Goal: Information Seeking & Learning: Learn about a topic

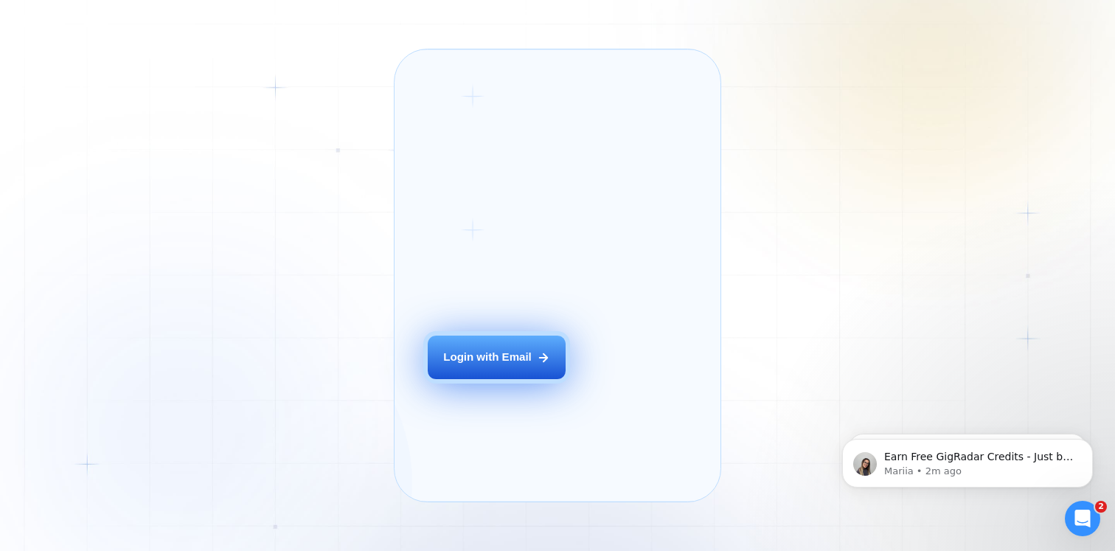
click at [488, 365] on div "Login with Email" at bounding box center [487, 357] width 89 height 15
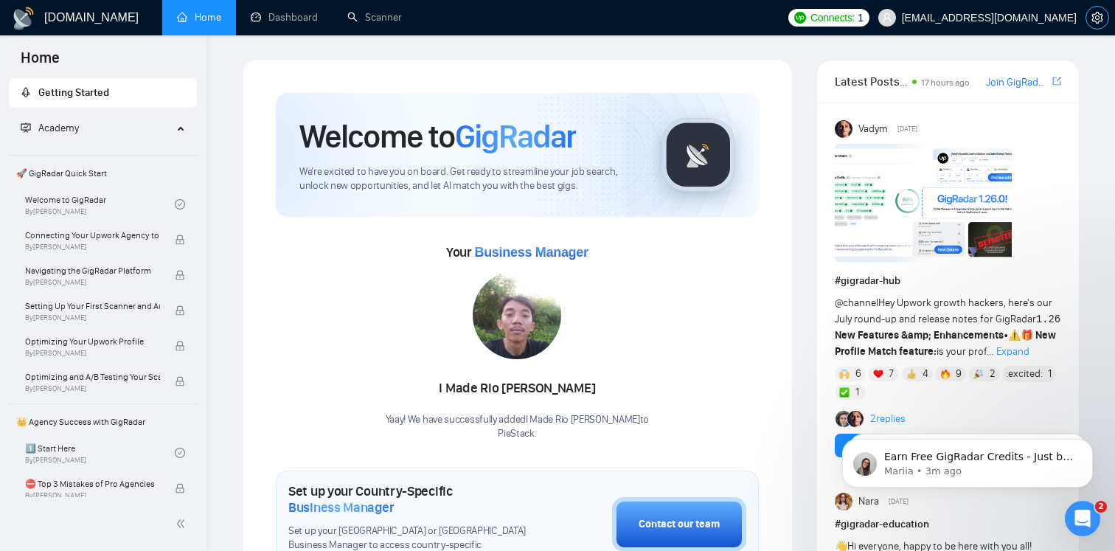
click at [1098, 13] on icon "setting" at bounding box center [1098, 18] width 12 height 12
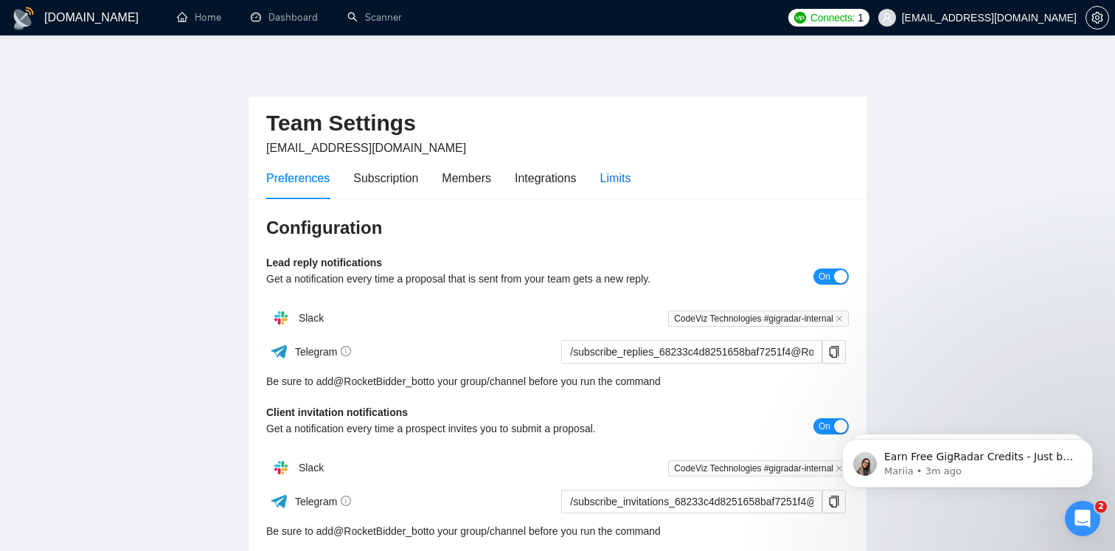
click at [626, 170] on div "Limits" at bounding box center [616, 178] width 31 height 18
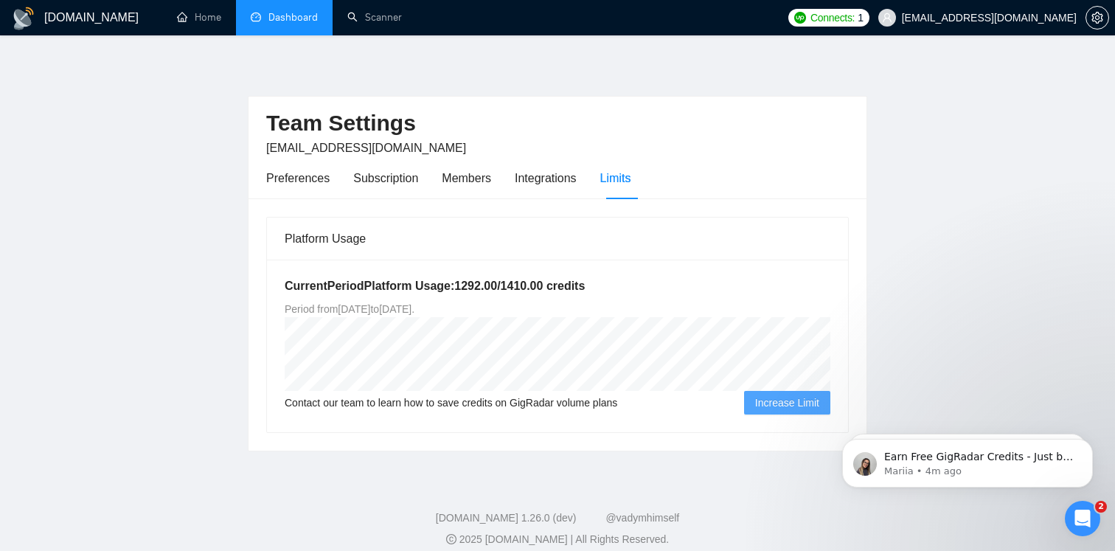
click at [291, 18] on link "Dashboard" at bounding box center [284, 17] width 67 height 13
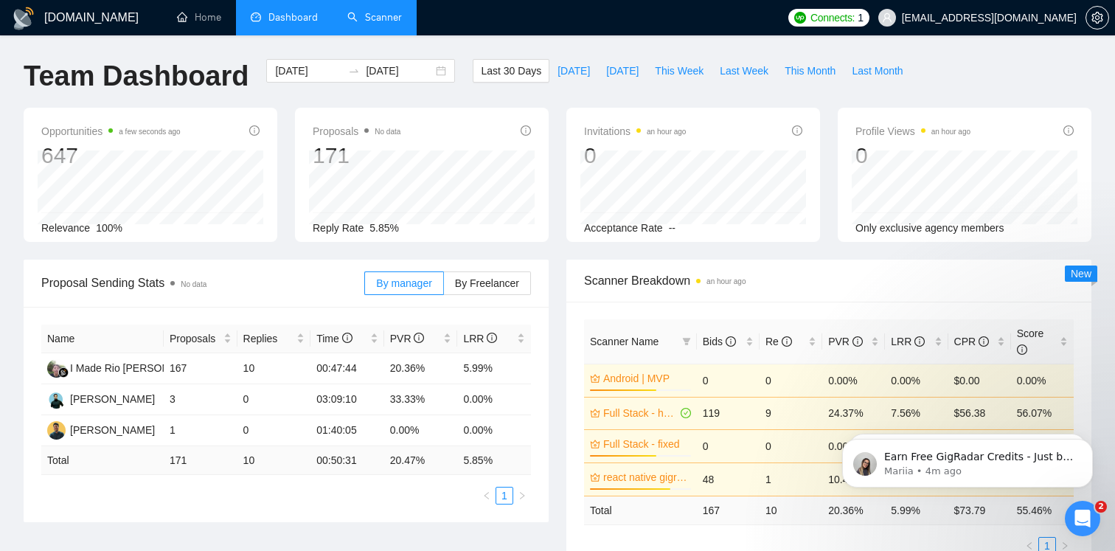
click at [375, 24] on link "Scanner" at bounding box center [374, 17] width 55 height 13
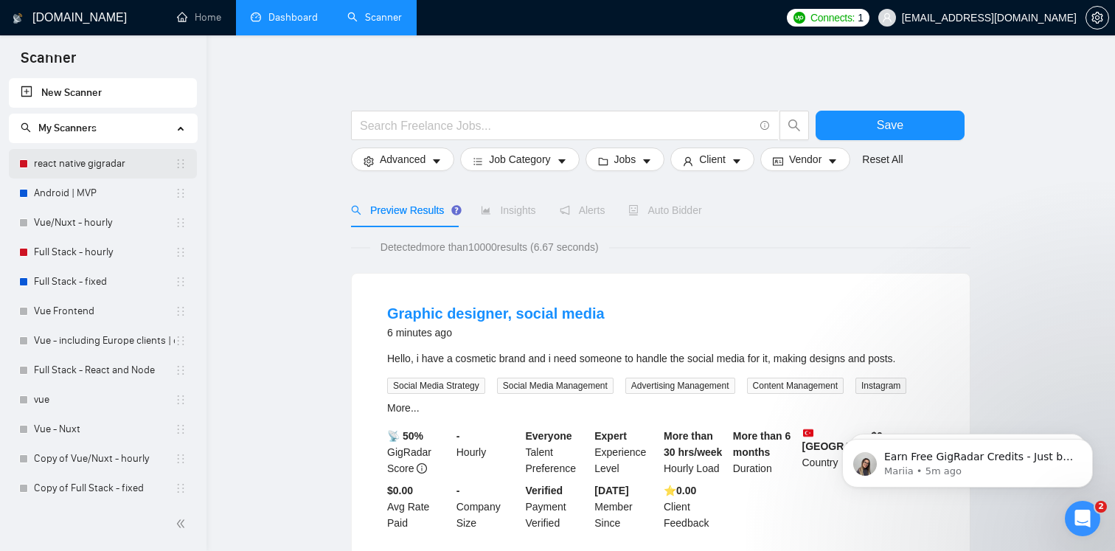
click at [90, 169] on link "react native gigradar" at bounding box center [104, 164] width 141 height 30
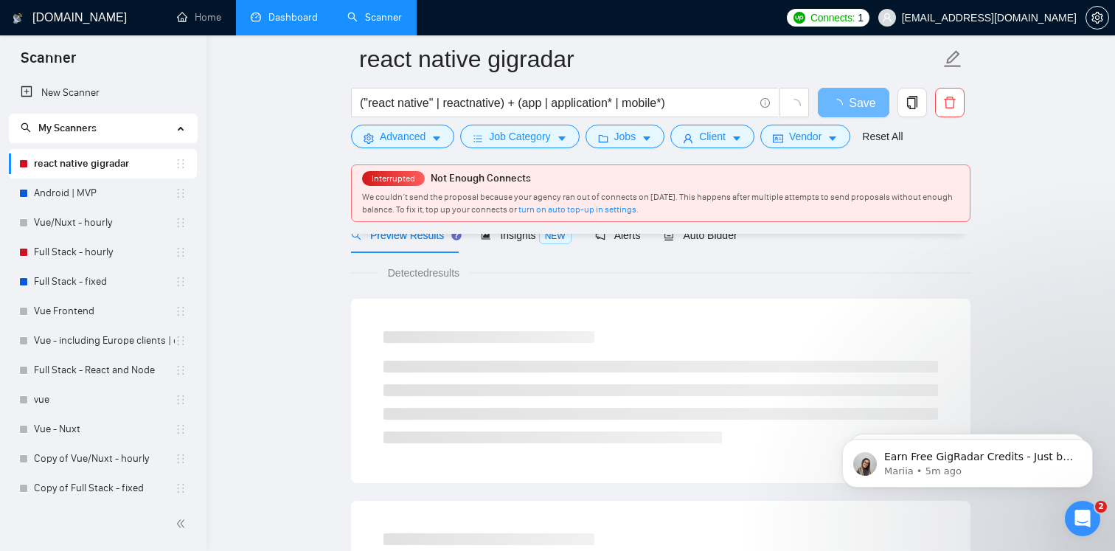
scroll to position [62, 0]
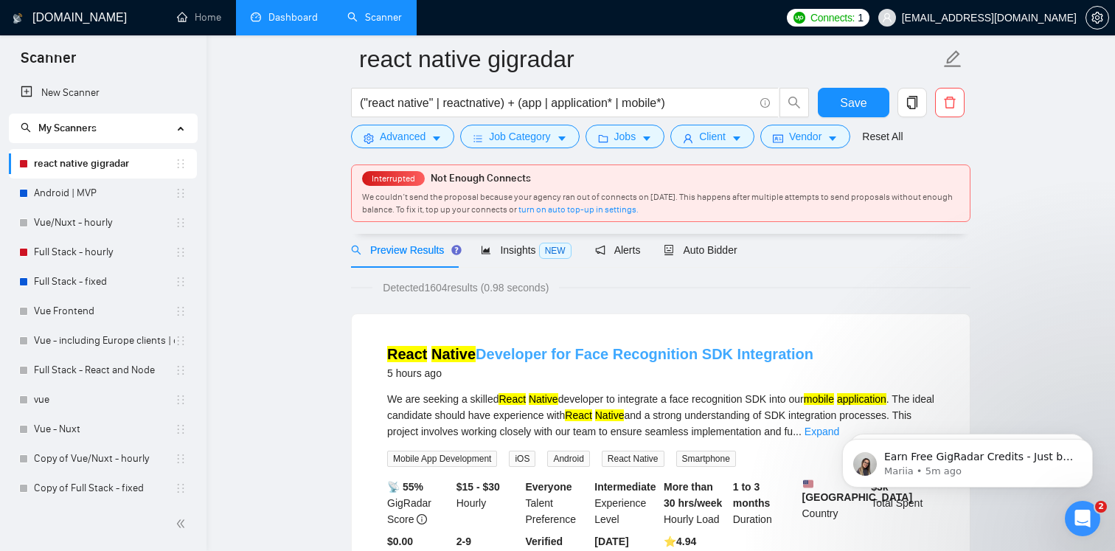
click at [595, 359] on link "React Native Developer for Face Recognition SDK Integration" at bounding box center [600, 354] width 426 height 16
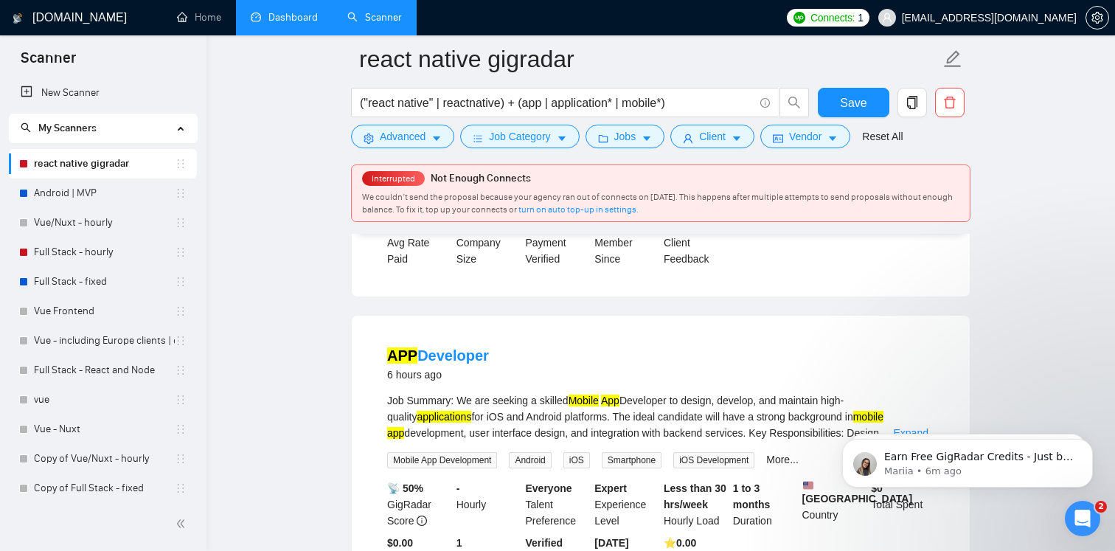
scroll to position [390, 0]
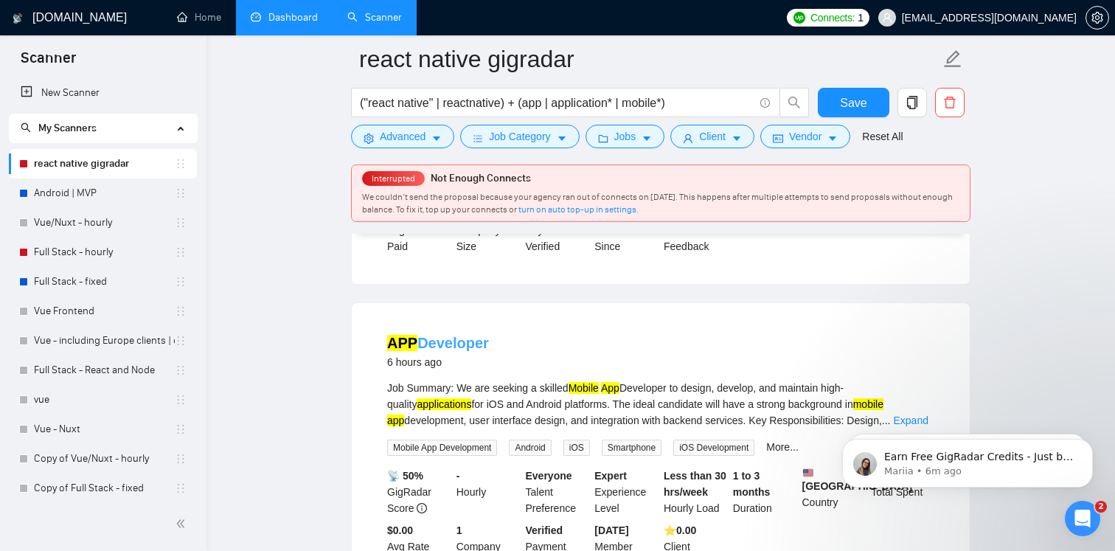
click at [461, 351] on link "APP Developer" at bounding box center [438, 343] width 102 height 16
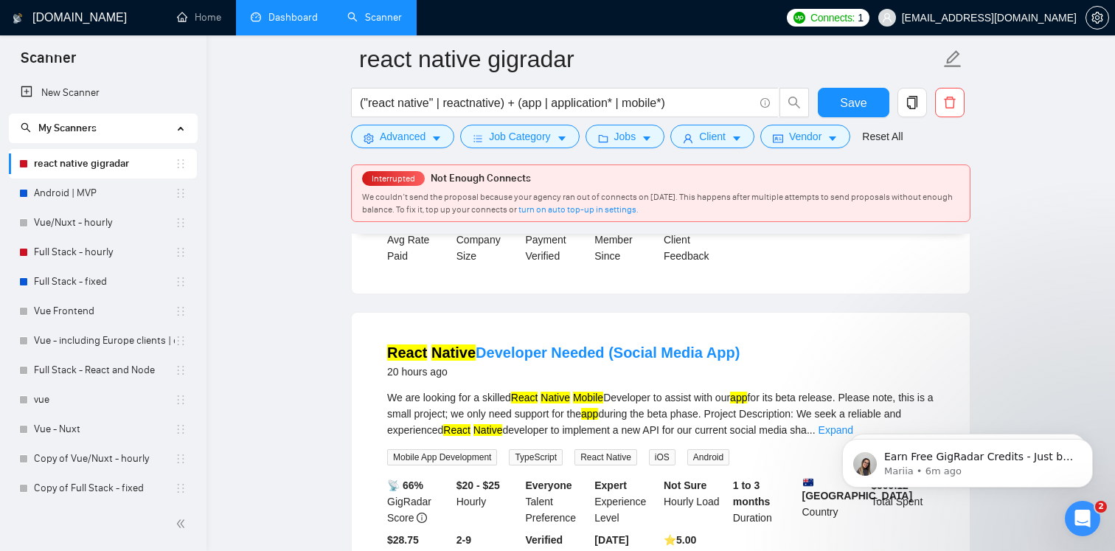
scroll to position [1048, 0]
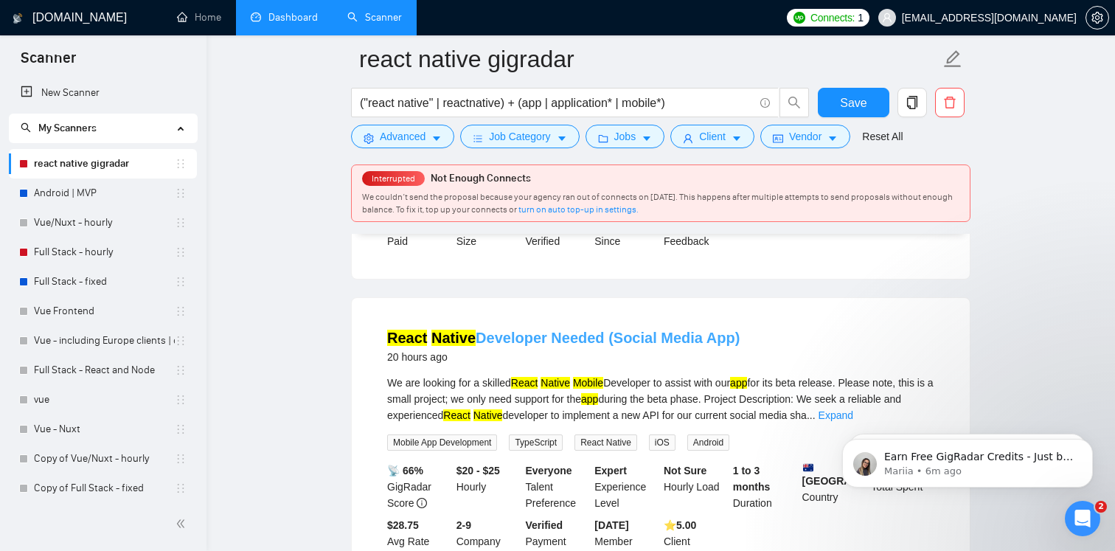
click at [532, 343] on link "React Native Developer Needed (Social Media App)" at bounding box center [563, 338] width 353 height 16
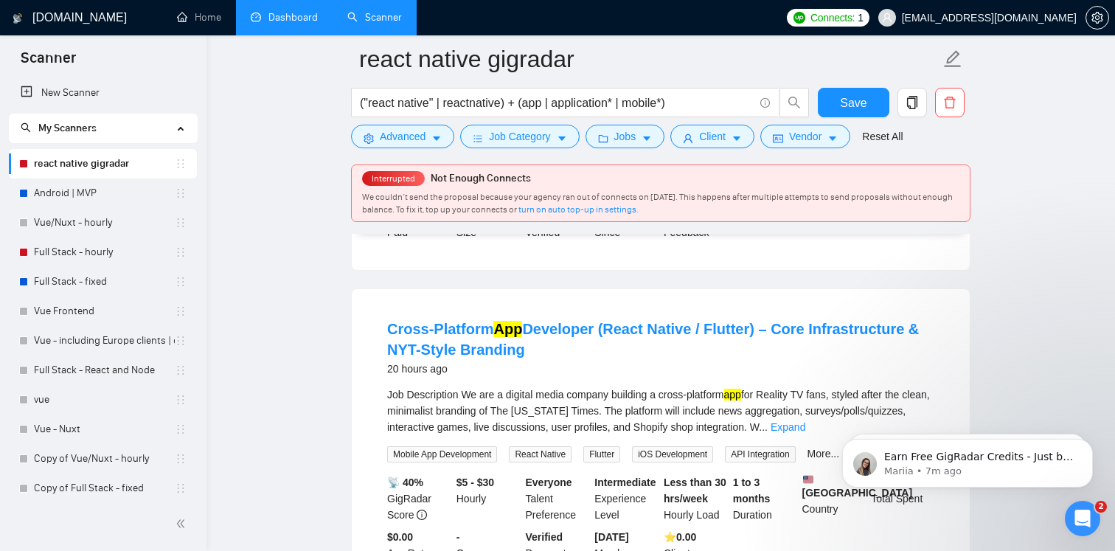
scroll to position [1373, 0]
click at [484, 331] on link "Cross-Platform App Developer (React Native / Flutter) – Core Infrastructure & N…" at bounding box center [653, 340] width 532 height 37
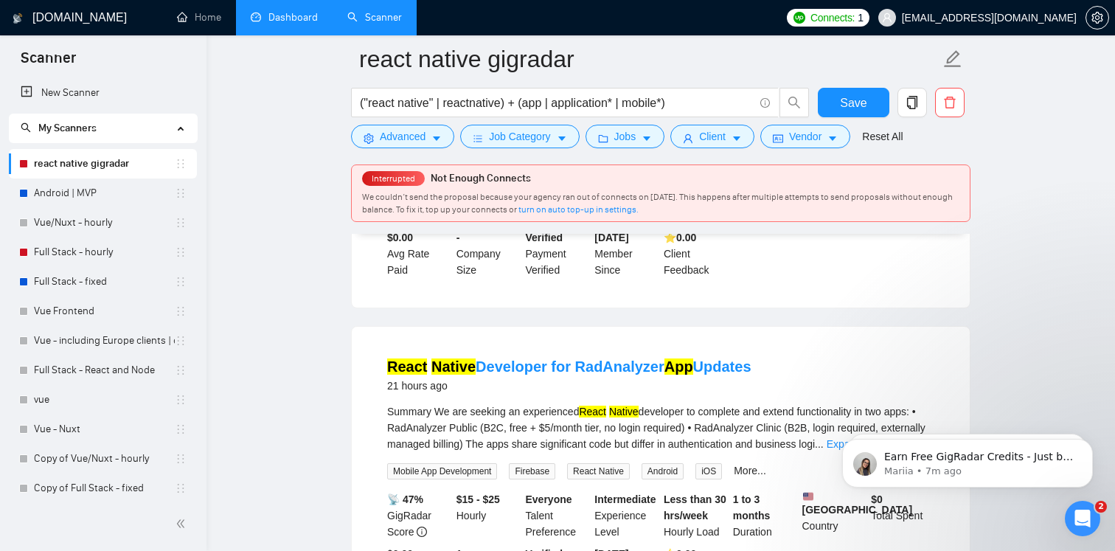
scroll to position [1678, 0]
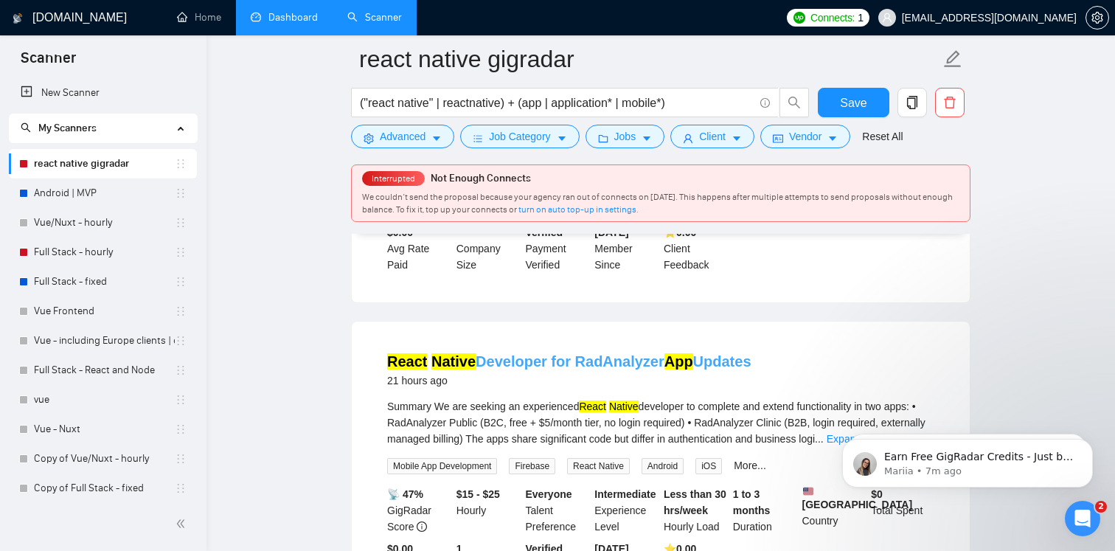
click at [556, 370] on link "React Native Developer for RadAnalyzer App Updates" at bounding box center [569, 361] width 364 height 16
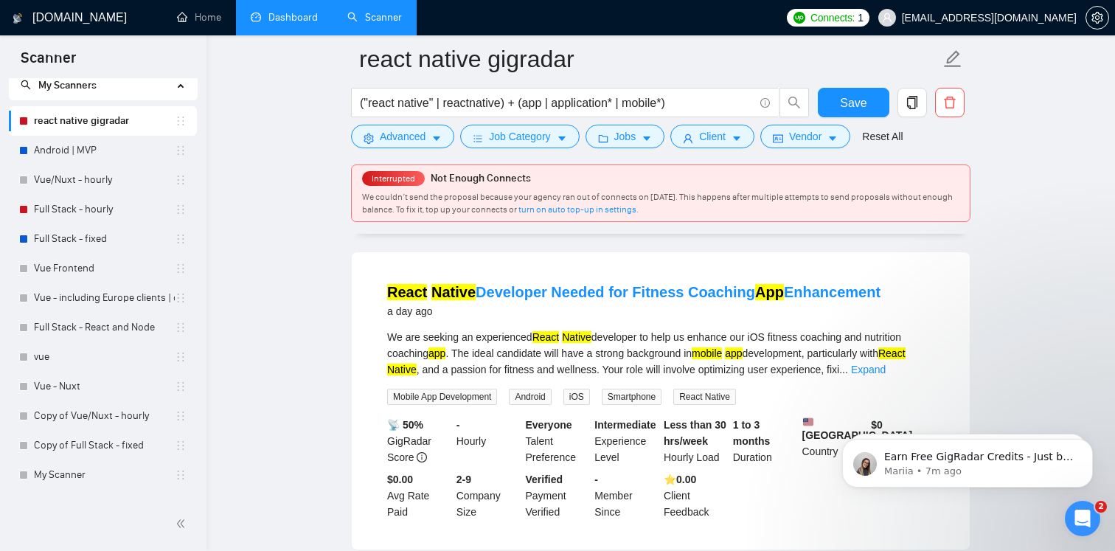
scroll to position [0, 0]
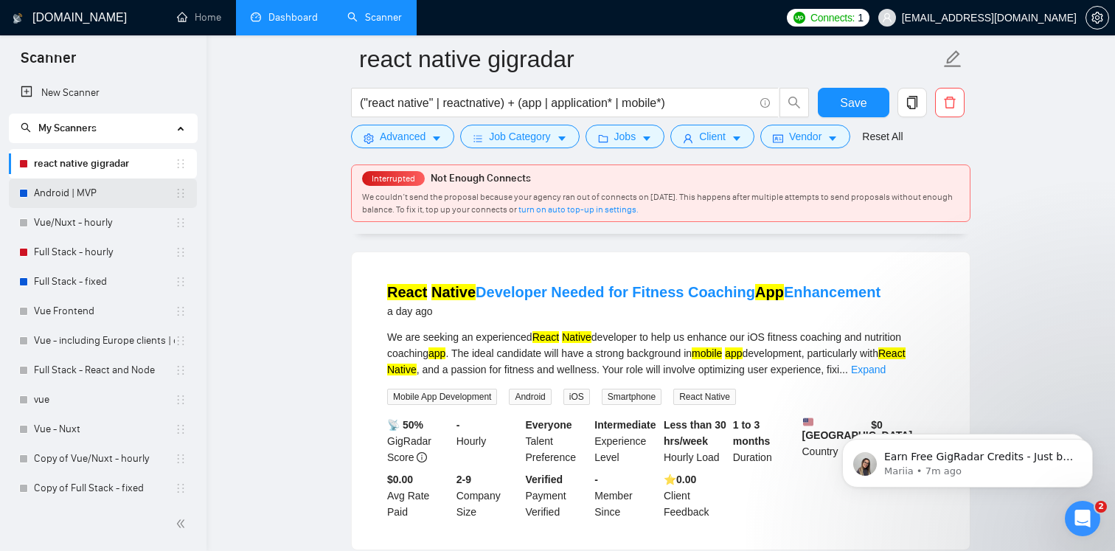
click at [86, 190] on link "Android | MVP" at bounding box center [104, 194] width 141 height 30
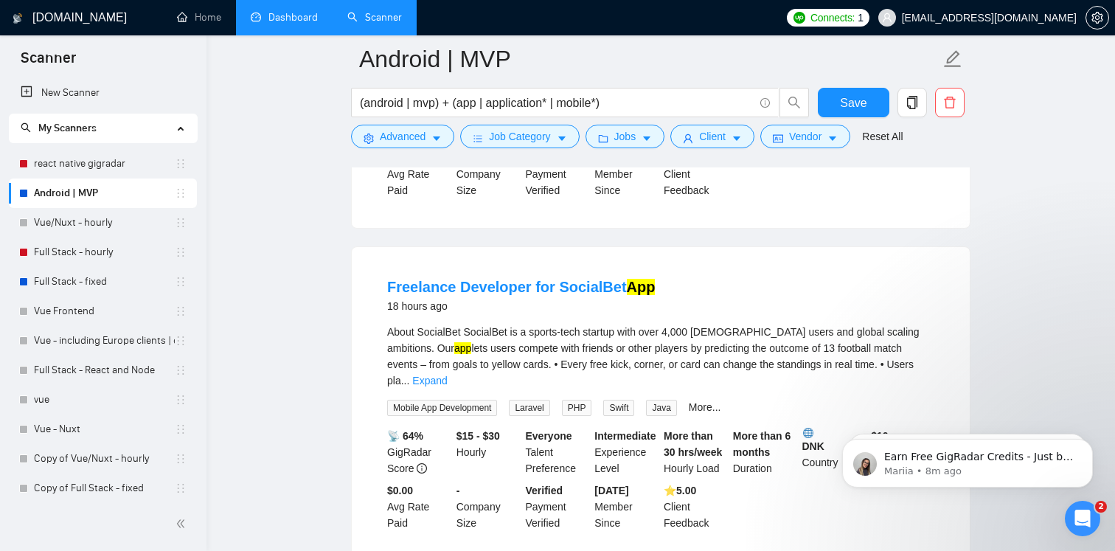
scroll to position [1645, 0]
